Goal: Task Accomplishment & Management: Manage account settings

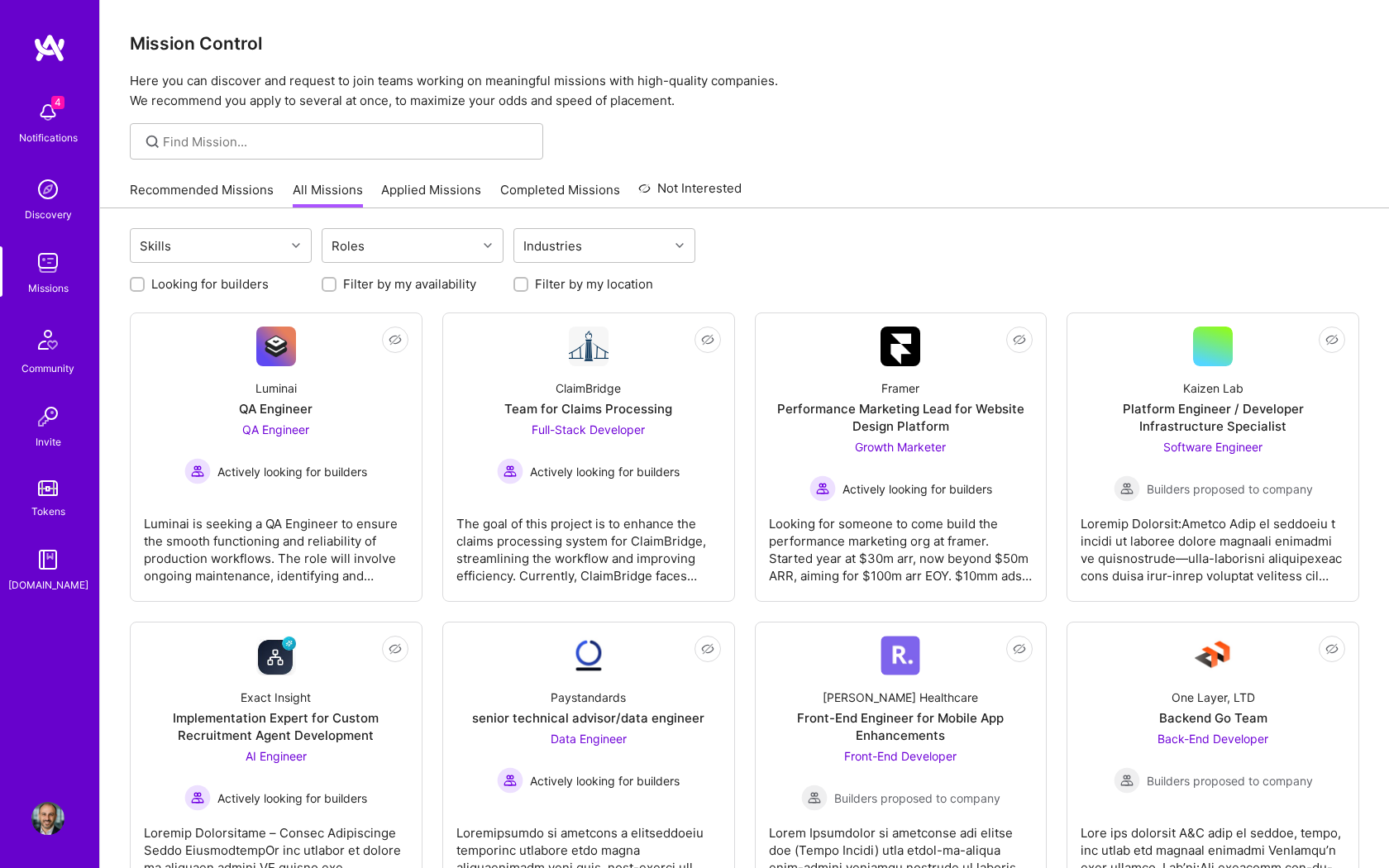
click at [432, 185] on link "Applied Missions" at bounding box center [431, 194] width 100 height 28
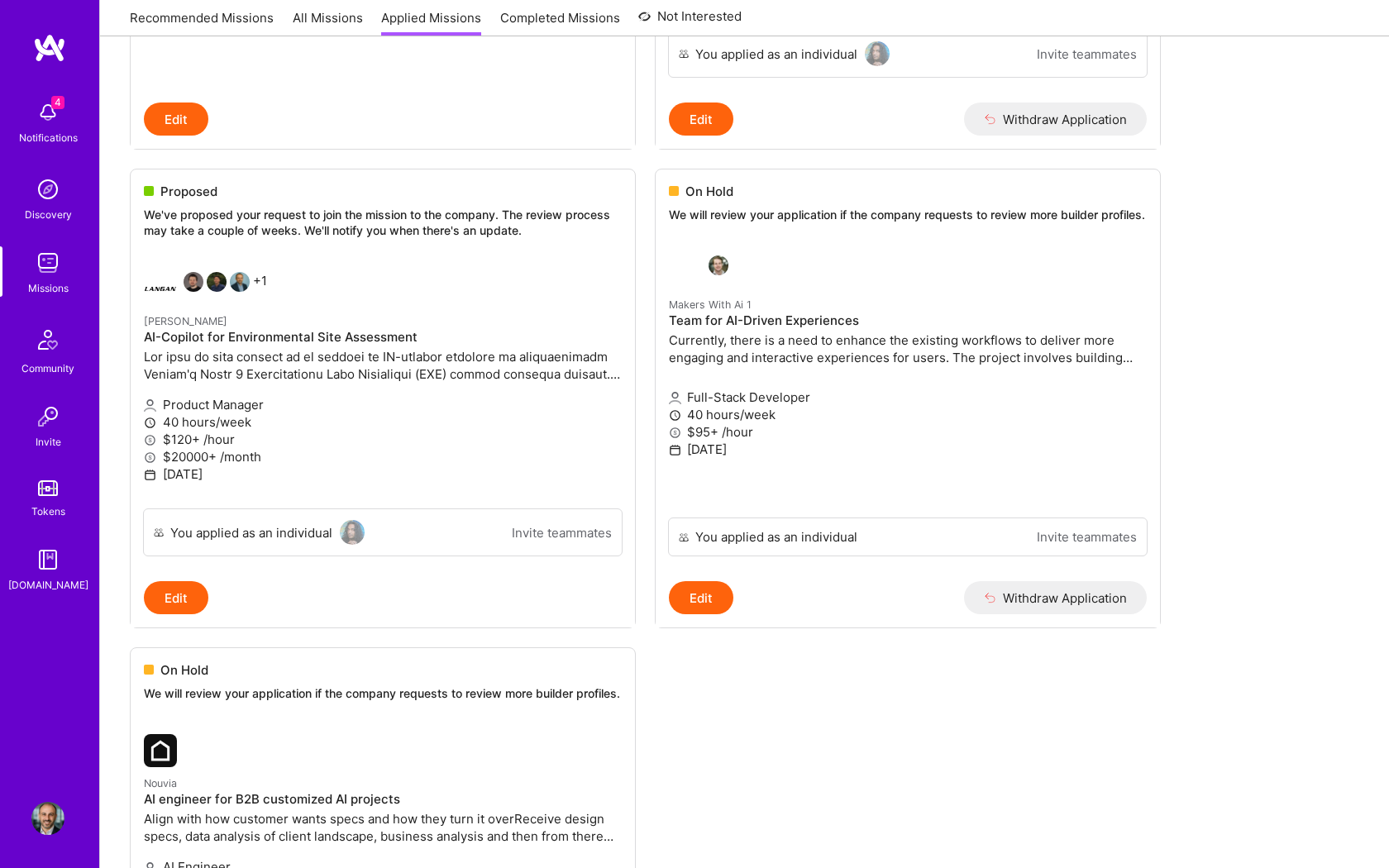
scroll to position [579, 0]
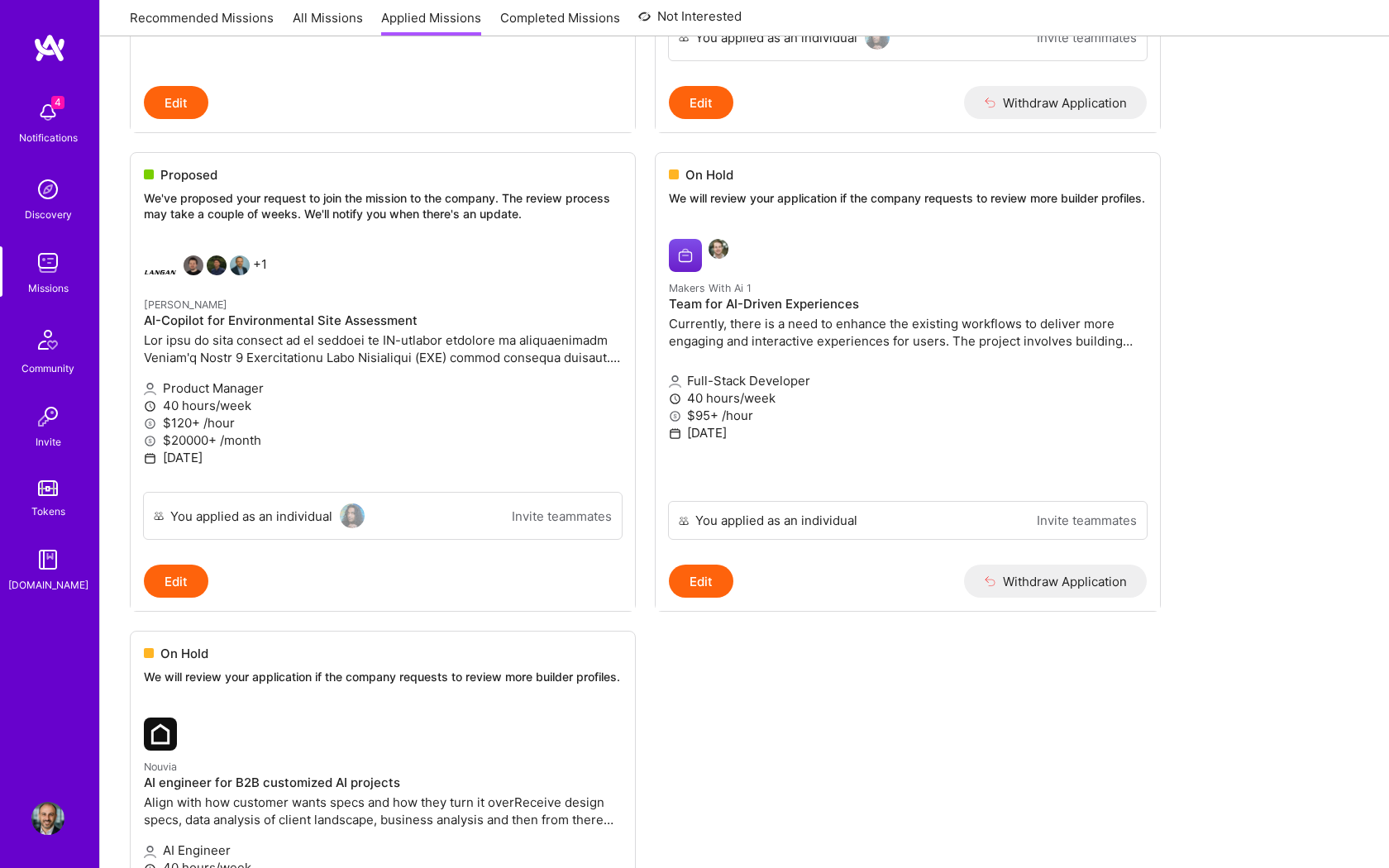
click at [432, 185] on div "Proposed We've proposed your request to join the mission to the company. The re…" at bounding box center [383, 197] width 505 height 89
